Goal: Navigation & Orientation: Find specific page/section

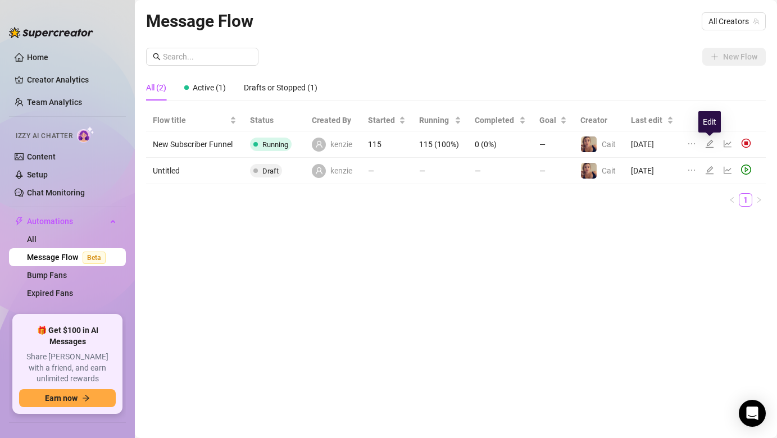
click at [707, 144] on icon "edit" at bounding box center [709, 144] width 8 height 8
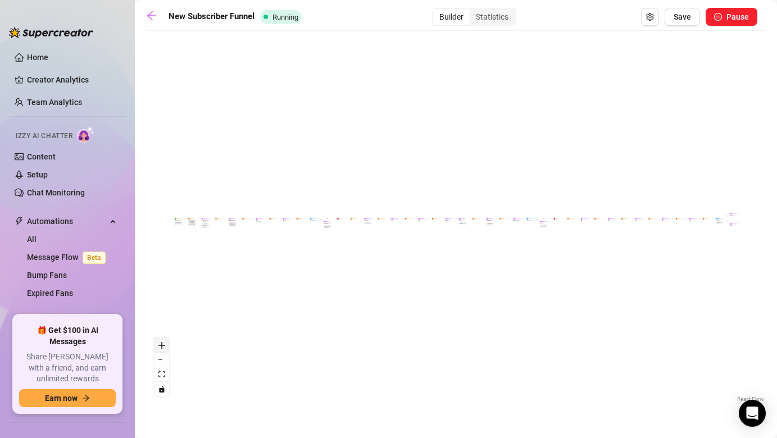
click at [162, 344] on icon "zoom in" at bounding box center [161, 345] width 7 height 7
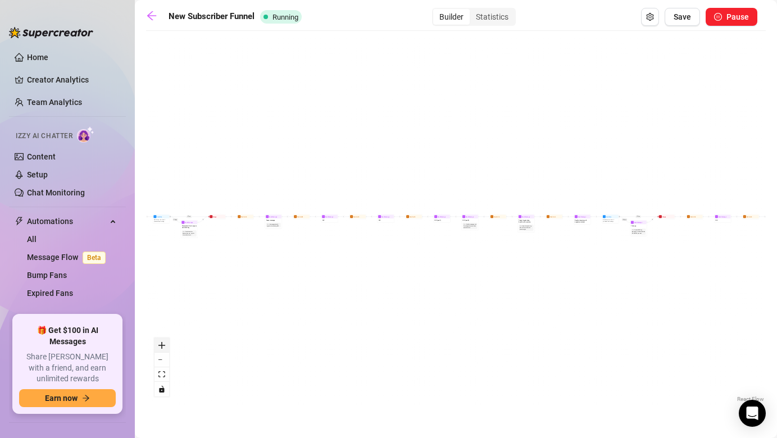
click at [162, 344] on icon "zoom in" at bounding box center [161, 345] width 7 height 7
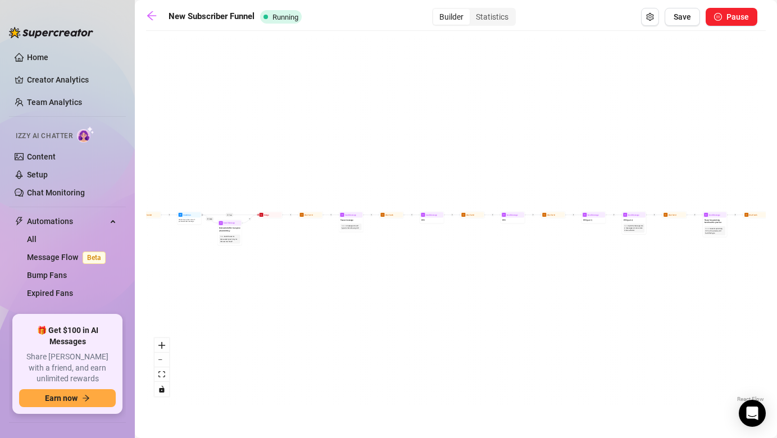
drag, startPoint x: 195, startPoint y: 252, endPoint x: 418, endPoint y: 253, distance: 222.4
click at [418, 253] on div "If True If True If False If False If True If False Wait for 25m Send Message fo…" at bounding box center [456, 221] width 620 height 368
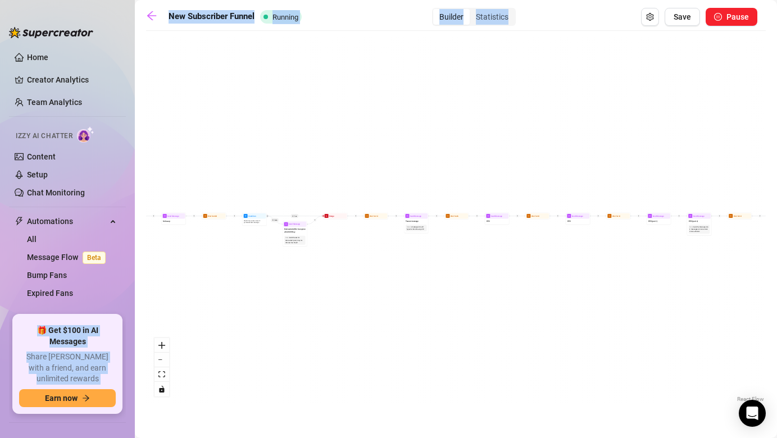
drag, startPoint x: 134, startPoint y: 265, endPoint x: 333, endPoint y: 263, distance: 199.4
click at [333, 263] on div "Home Creator Analytics Team Analytics Izzy AI Chatter Content Setup Chat Monito…" at bounding box center [388, 219] width 777 height 438
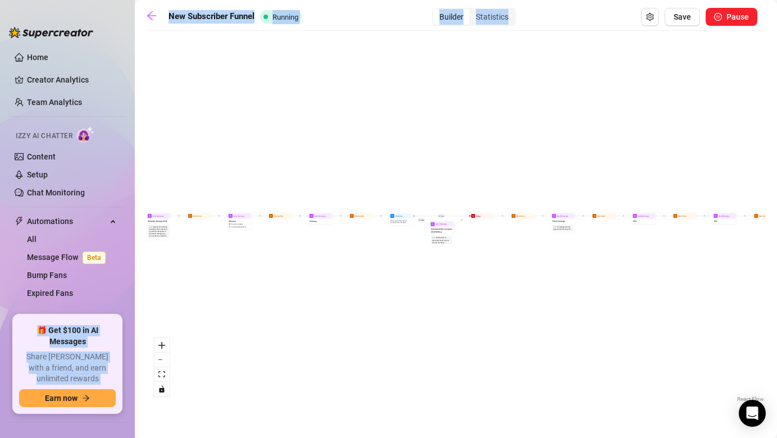
drag, startPoint x: 229, startPoint y: 253, endPoint x: 388, endPoint y: 252, distance: 159.0
click at [388, 252] on div "If True If True If False If False If True If False Wait for 25m Send Message fo…" at bounding box center [456, 221] width 620 height 368
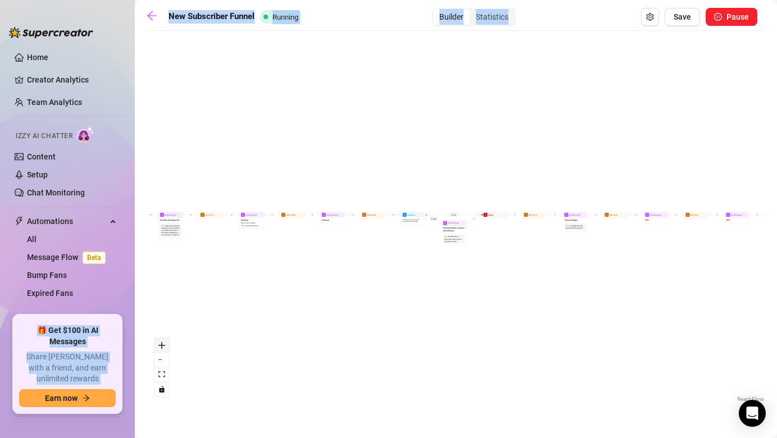
click at [165, 344] on icon "zoom in" at bounding box center [161, 345] width 7 height 7
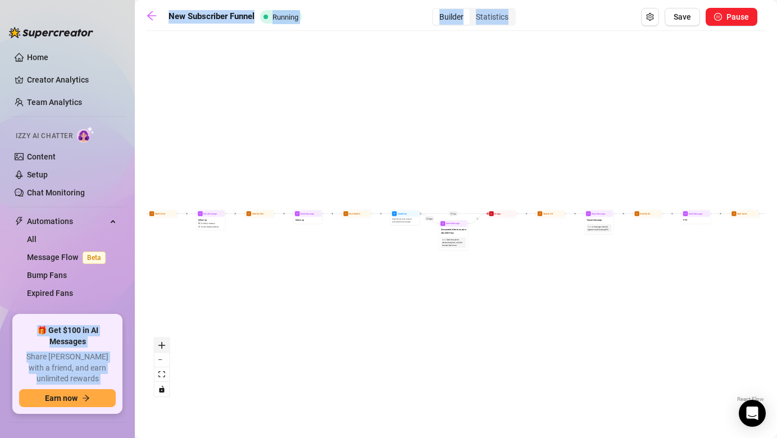
click at [165, 344] on icon "zoom in" at bounding box center [161, 345] width 7 height 7
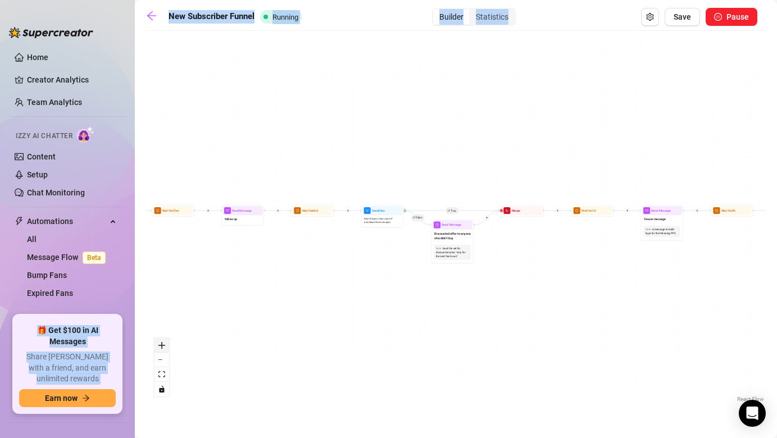
click at [165, 344] on icon "zoom in" at bounding box center [161, 345] width 7 height 7
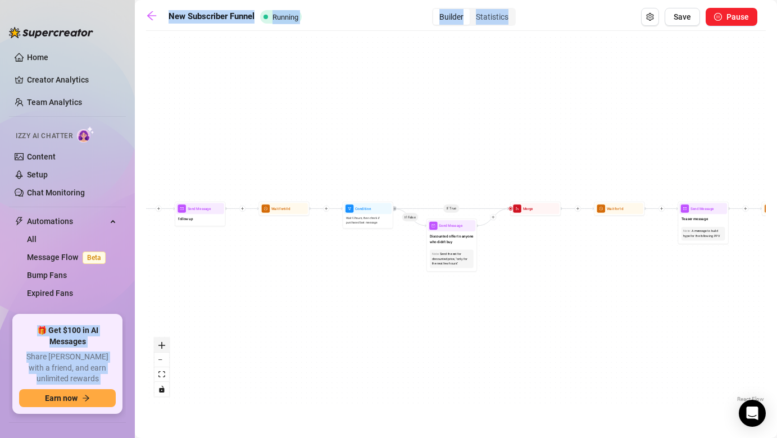
click at [165, 344] on icon "zoom in" at bounding box center [161, 345] width 7 height 7
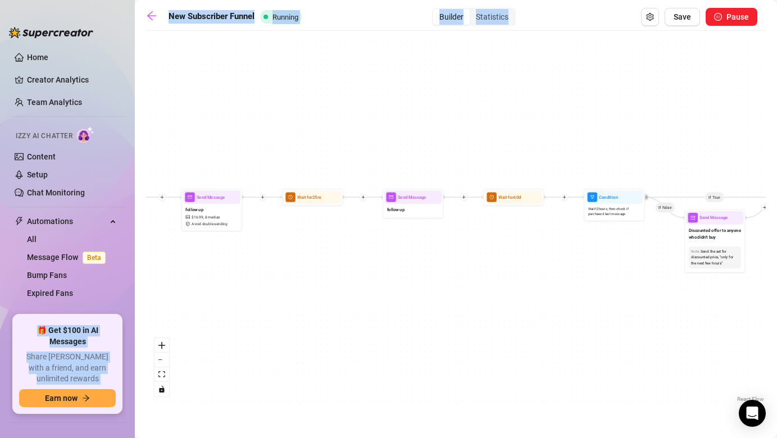
drag, startPoint x: 201, startPoint y: 234, endPoint x: 465, endPoint y: 224, distance: 263.6
click at [465, 225] on div "If True If True If False If False If True If False Wait for 25m Send Message fo…" at bounding box center [456, 221] width 620 height 368
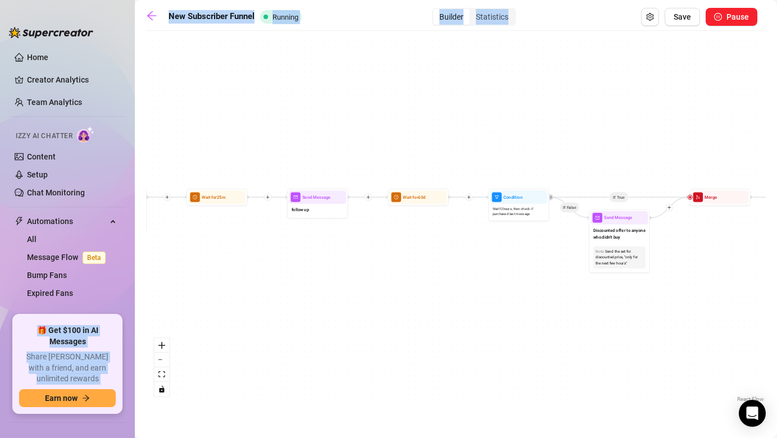
drag, startPoint x: 581, startPoint y: 231, endPoint x: 480, endPoint y: 231, distance: 100.5
click at [480, 231] on div "If True If True If False If False If True If False Wait for 25m Send Message fo…" at bounding box center [456, 221] width 620 height 368
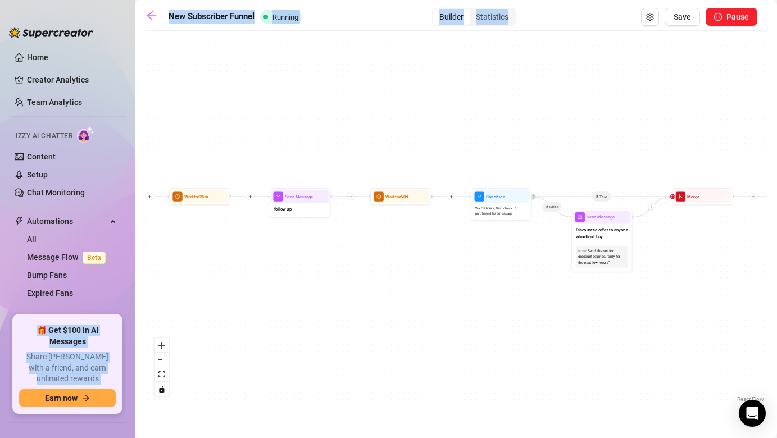
drag, startPoint x: 512, startPoint y: 267, endPoint x: 500, endPoint y: 266, distance: 12.4
click at [500, 266] on div "If True If True If False If False If True If False Wait for 25m Send Message fo…" at bounding box center [456, 221] width 620 height 368
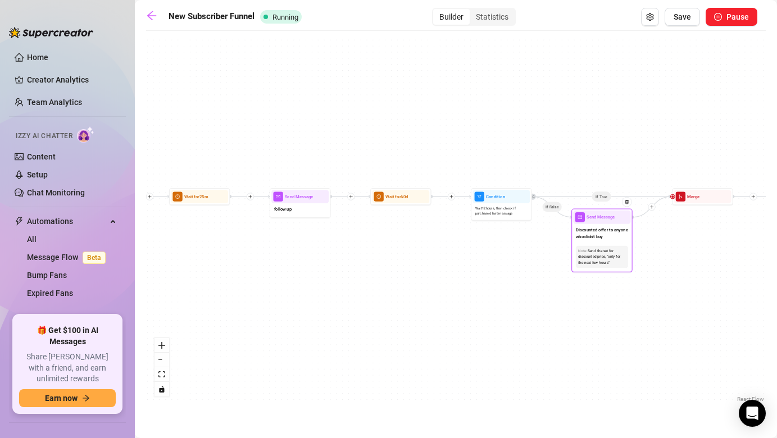
click at [603, 252] on div "Send the set for discounted price, "only for the next few hours"" at bounding box center [602, 256] width 48 height 17
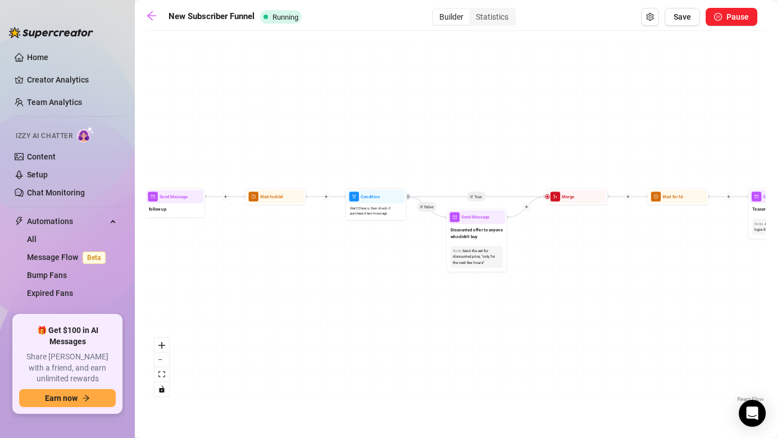
drag, startPoint x: 645, startPoint y: 199, endPoint x: 521, endPoint y: 199, distance: 124.1
click at [520, 199] on div "If True If True If False If False If True If False Wait for 25m Send Message fo…" at bounding box center [456, 221] width 620 height 368
click at [67, 275] on link "Bump Fans" at bounding box center [47, 275] width 40 height 9
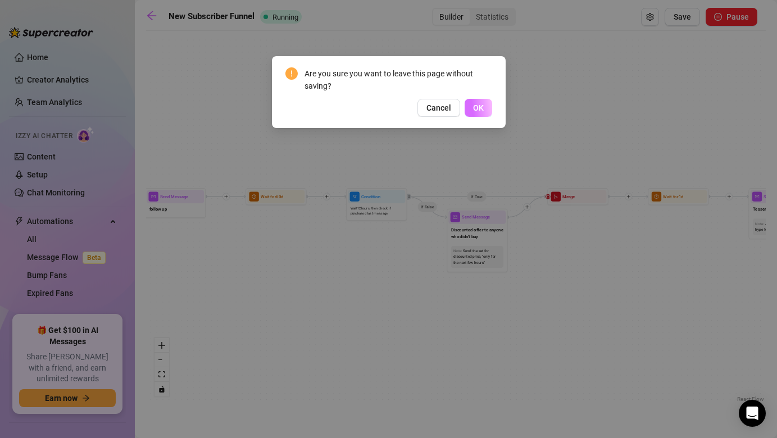
click at [474, 108] on span "OK" at bounding box center [478, 107] width 11 height 9
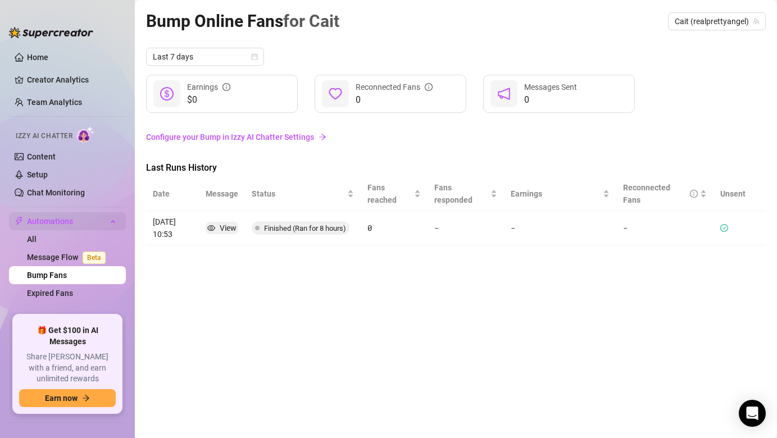
click at [97, 221] on span "Automations" at bounding box center [67, 221] width 80 height 18
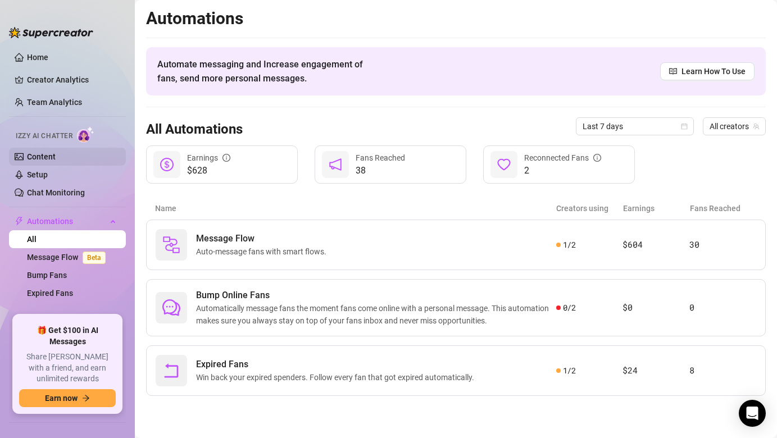
click at [56, 156] on link "Content" at bounding box center [41, 156] width 29 height 9
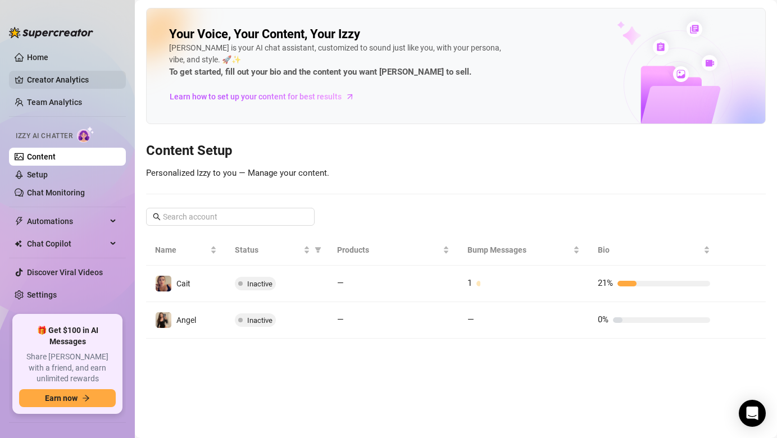
click at [89, 74] on link "Creator Analytics" at bounding box center [72, 80] width 90 height 18
